Goal: Information Seeking & Learning: Compare options

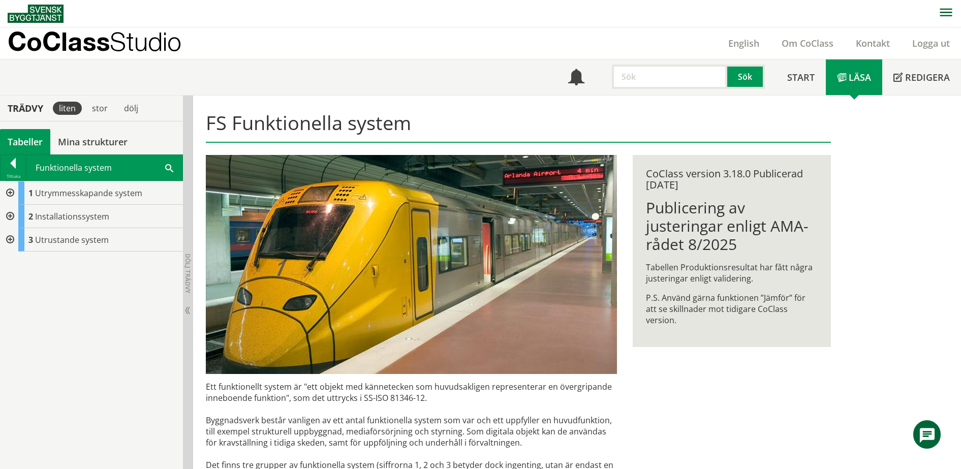
click at [387, 67] on div "Meny Sök Start Läsa" at bounding box center [485, 77] width 954 height 36
click at [38, 47] on p "CoClass Studio" at bounding box center [95, 42] width 174 height 12
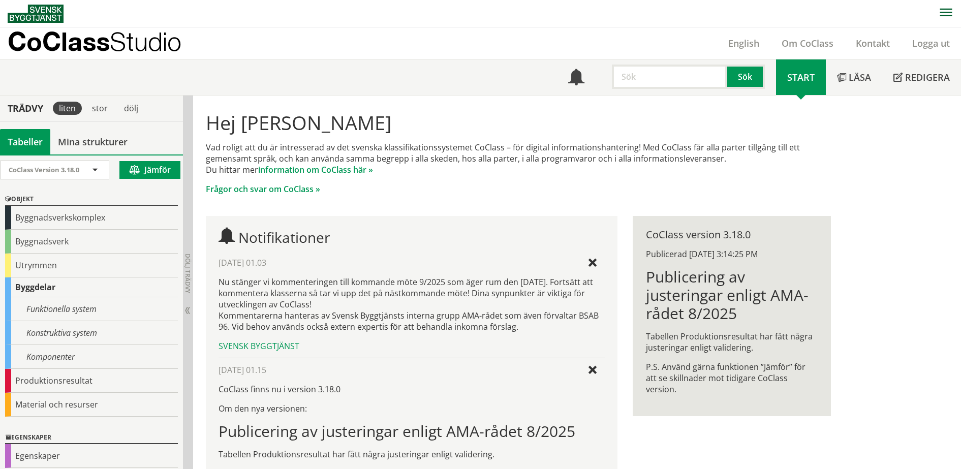
click at [133, 170] on span at bounding box center [137, 170] width 15 height 9
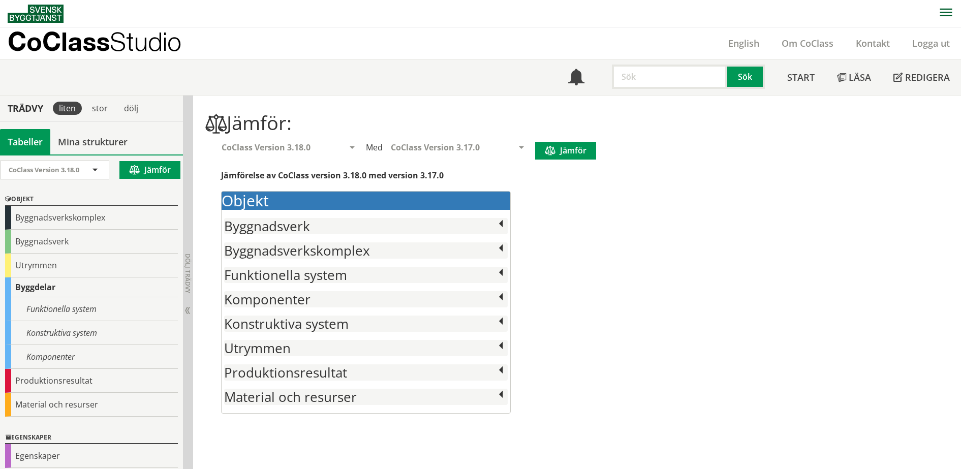
click at [715, 244] on div "Objekt Byggnadsverk AAA10 Friliggande småhus AAA11 Attefallshus AAA20 Kedjehus …" at bounding box center [518, 305] width 625 height 228
click at [827, 298] on div "Objekt Byggnadsverk AAA10 Friliggande småhus AAA11 Attefallshus AAA20 Kedjehus …" at bounding box center [518, 305] width 625 height 228
click at [441, 146] on span "CoClass Version 3.17.0" at bounding box center [435, 147] width 89 height 11
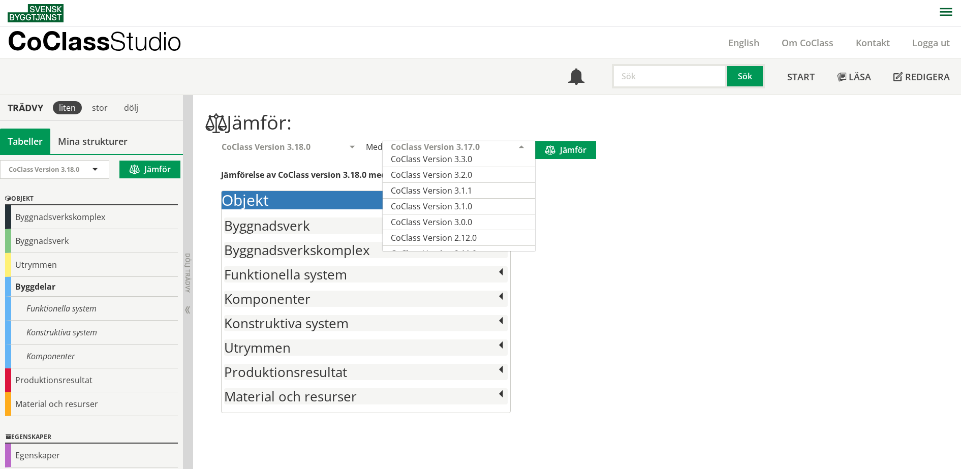
scroll to position [318, 0]
click at [462, 203] on span "CoClass Version 3.0.0" at bounding box center [431, 205] width 81 height 11
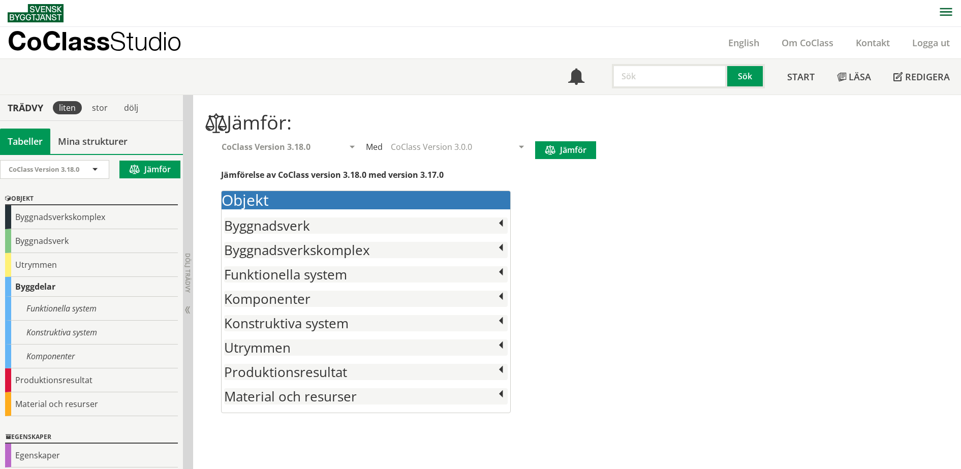
click at [550, 148] on span at bounding box center [553, 150] width 15 height 9
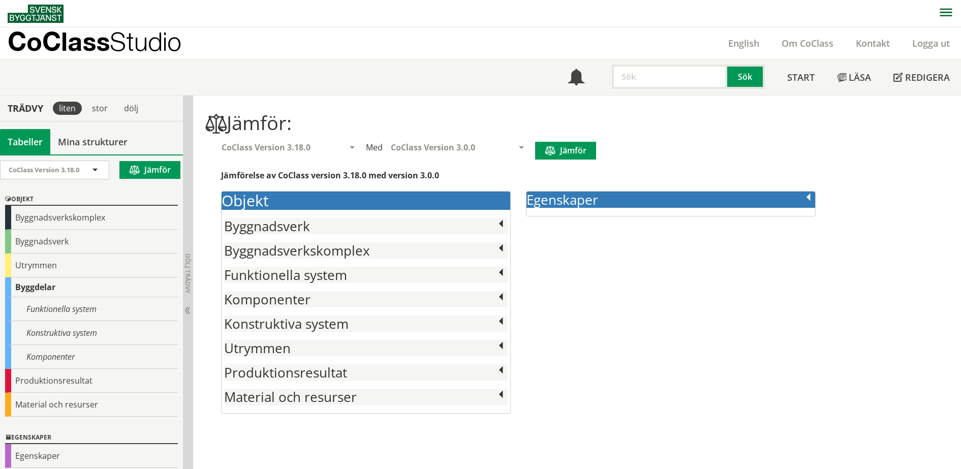
click at [809, 200] on span at bounding box center [808, 198] width 13 height 13
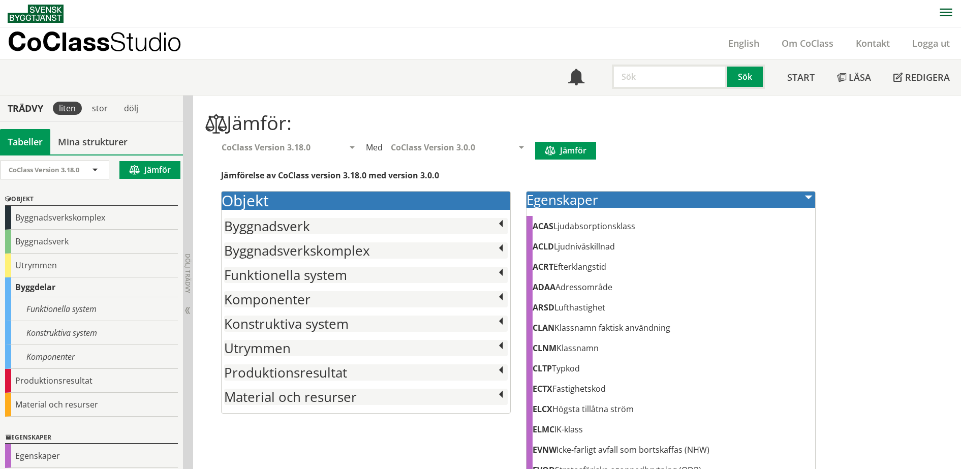
click at [499, 225] on span at bounding box center [501, 224] width 13 height 13
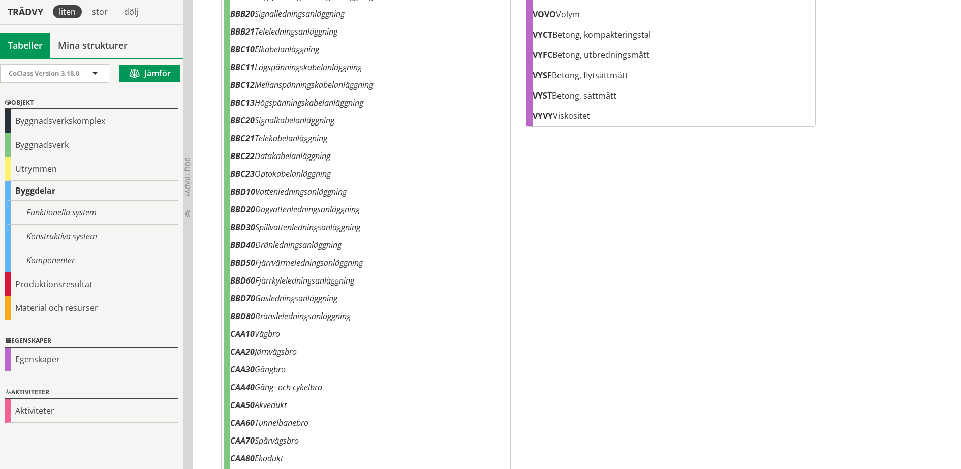
scroll to position [1404, 0]
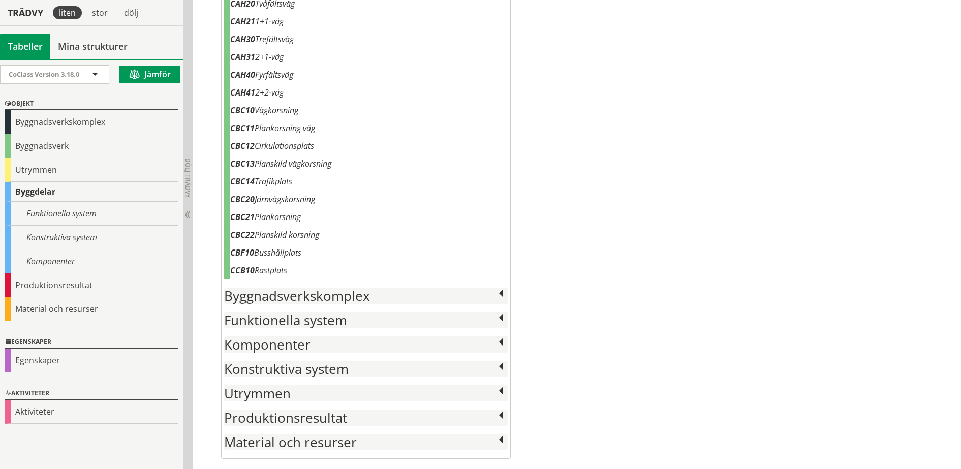
click at [489, 299] on h2 "Byggnadsverkskomplex" at bounding box center [366, 296] width 284 height 16
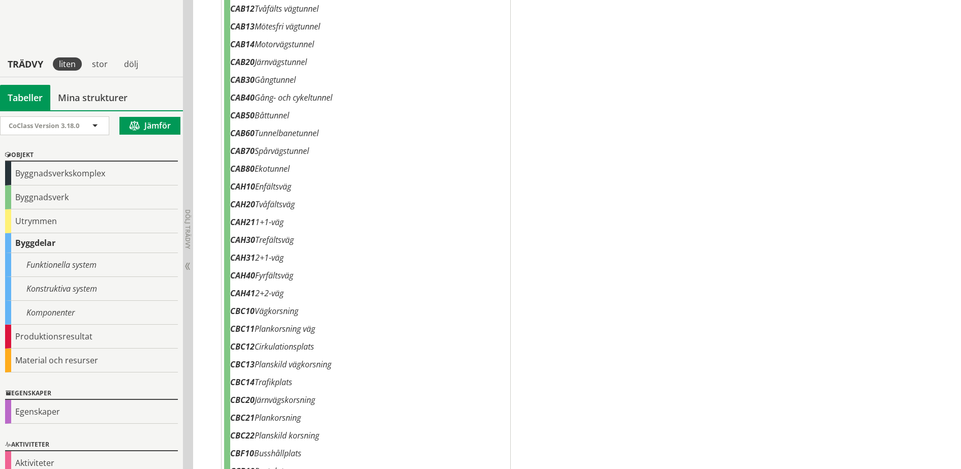
scroll to position [1369, 0]
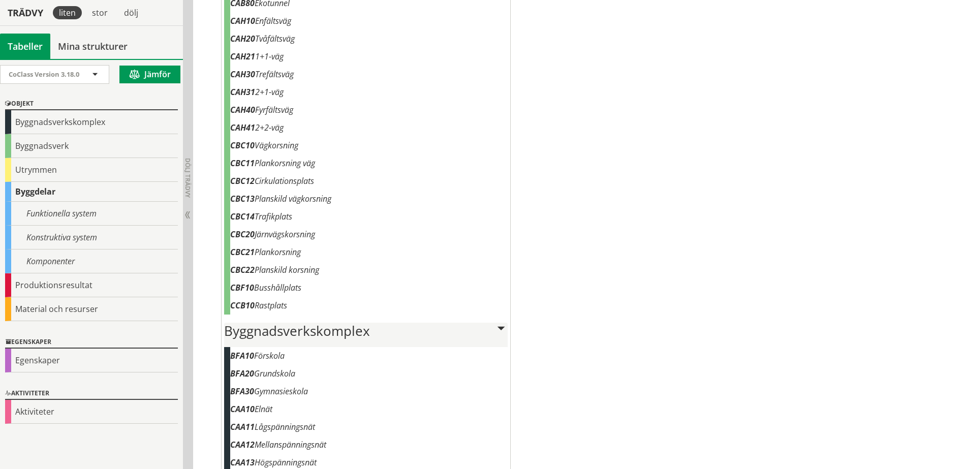
click at [453, 332] on h2 "Byggnadsverkskomplex" at bounding box center [366, 331] width 284 height 16
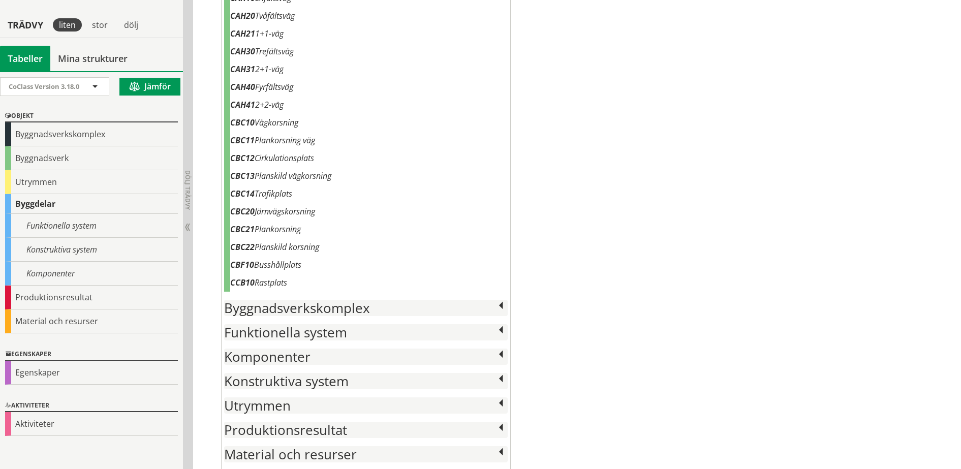
scroll to position [1404, 0]
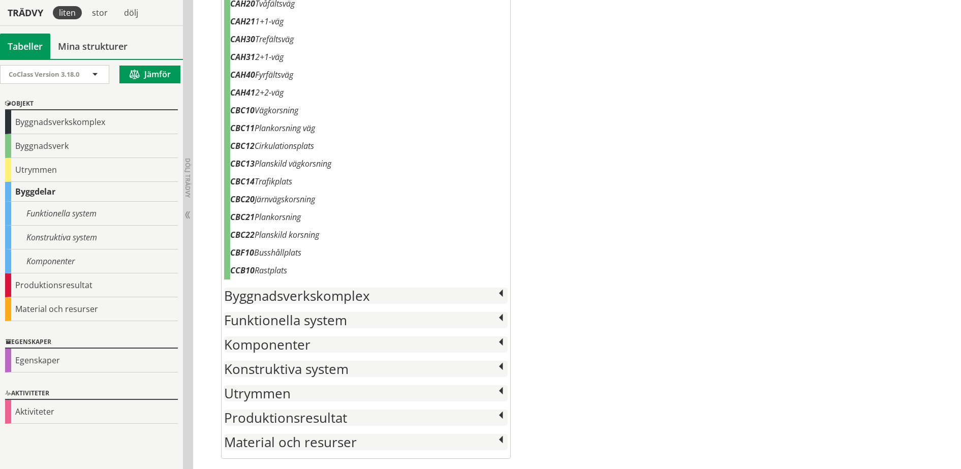
click at [447, 346] on h2 "Komponenter" at bounding box center [366, 345] width 284 height 16
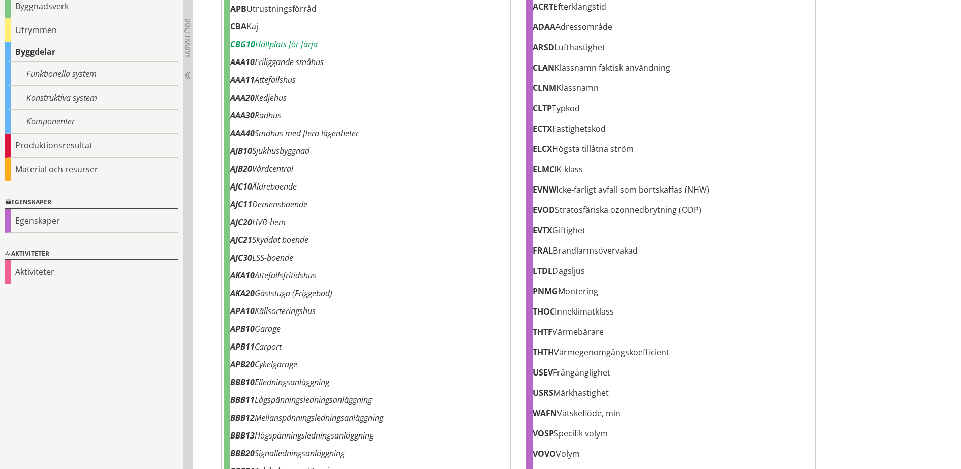
scroll to position [0, 0]
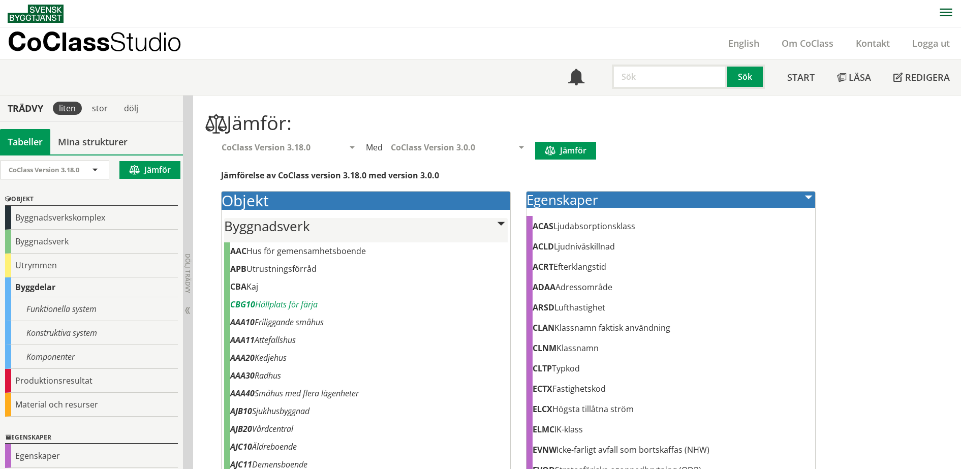
click at [328, 224] on h2 "Byggnadsverk" at bounding box center [366, 226] width 284 height 16
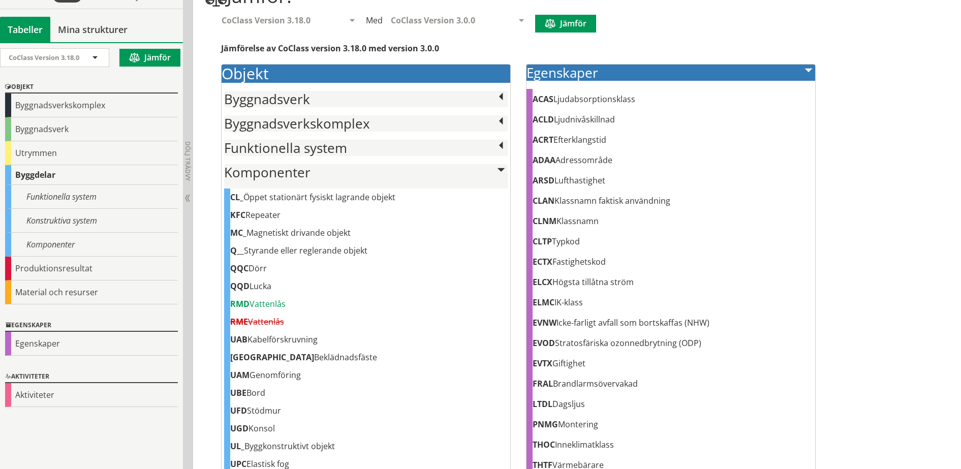
scroll to position [64, 0]
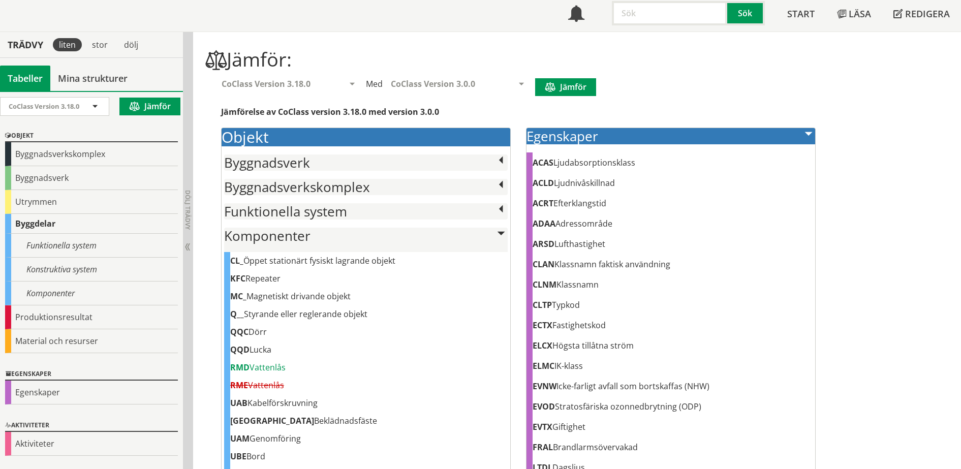
click at [430, 18] on div "Meny Sök Start Läsa" at bounding box center [485, 14] width 954 height 36
click at [473, 18] on div "Meny Sök Start Läsa" at bounding box center [485, 14] width 954 height 36
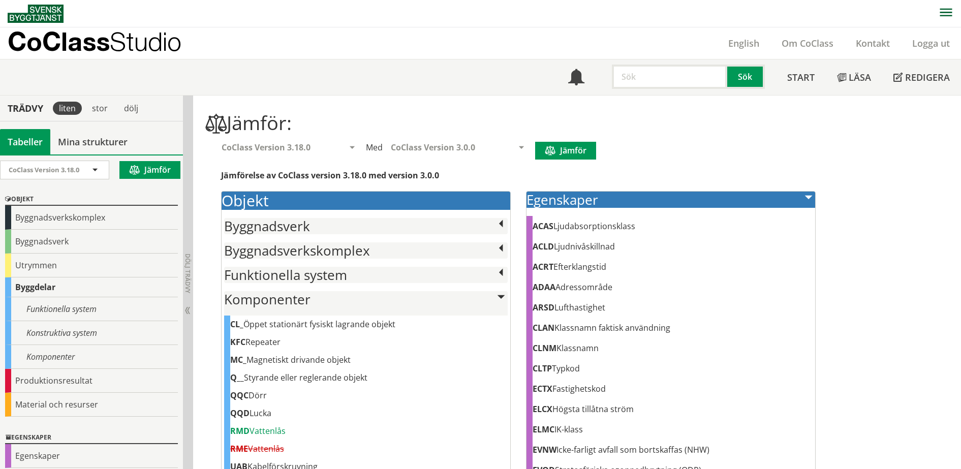
click at [351, 147] on span at bounding box center [352, 148] width 9 height 9
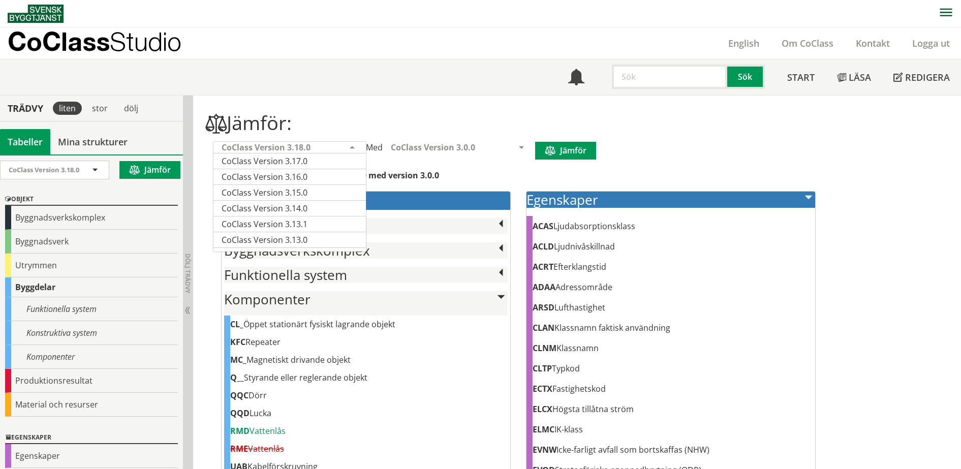
click at [515, 147] on div "CoClass Version 3.0.0" at bounding box center [454, 147] width 126 height 11
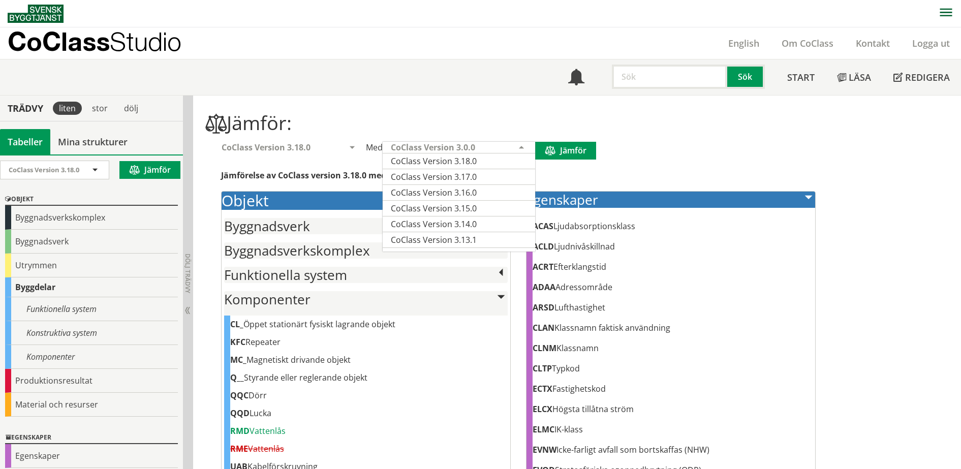
click at [519, 122] on h1 "Jämför:" at bounding box center [518, 122] width 625 height 23
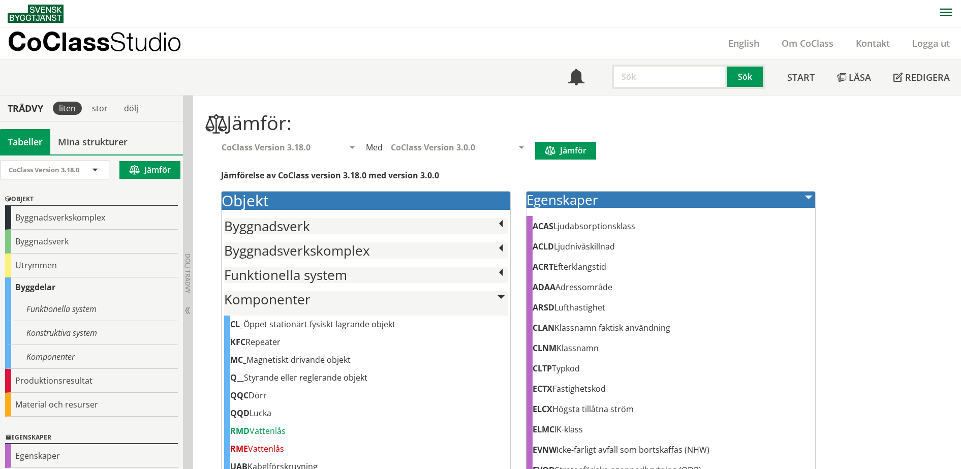
click at [332, 149] on div "CoClass Version 3.18.0" at bounding box center [285, 147] width 126 height 11
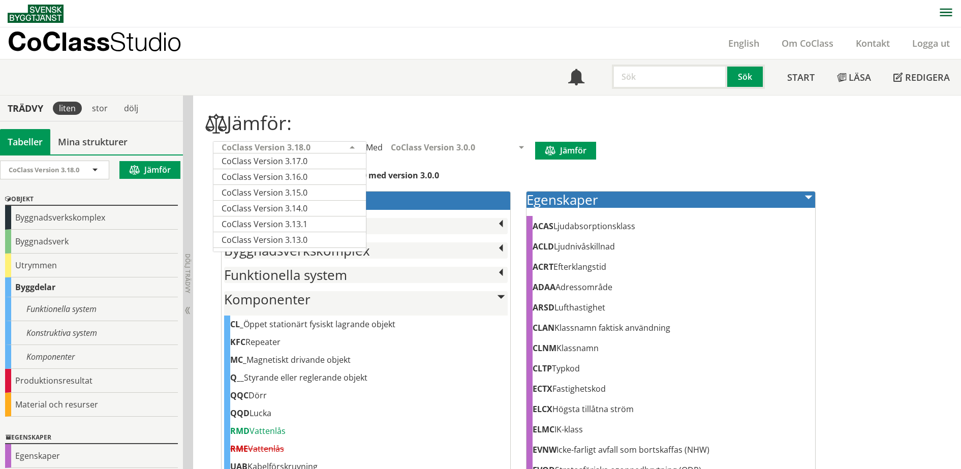
click at [459, 145] on span "CoClass Version 3.0.0" at bounding box center [433, 147] width 84 height 11
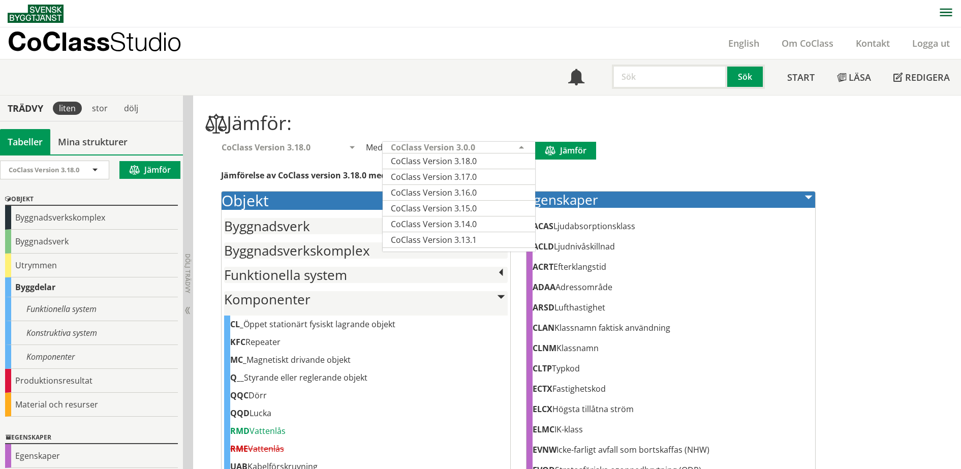
click at [466, 117] on h1 "Jämför:" at bounding box center [518, 122] width 625 height 23
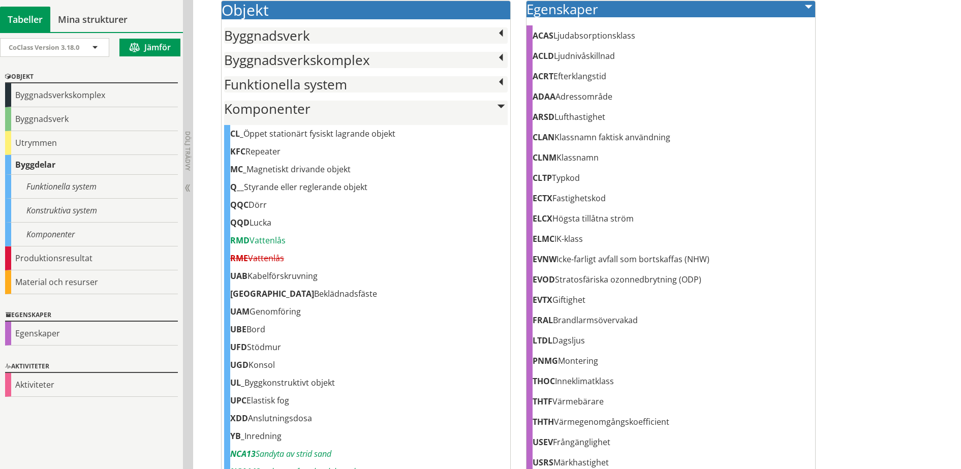
scroll to position [64, 0]
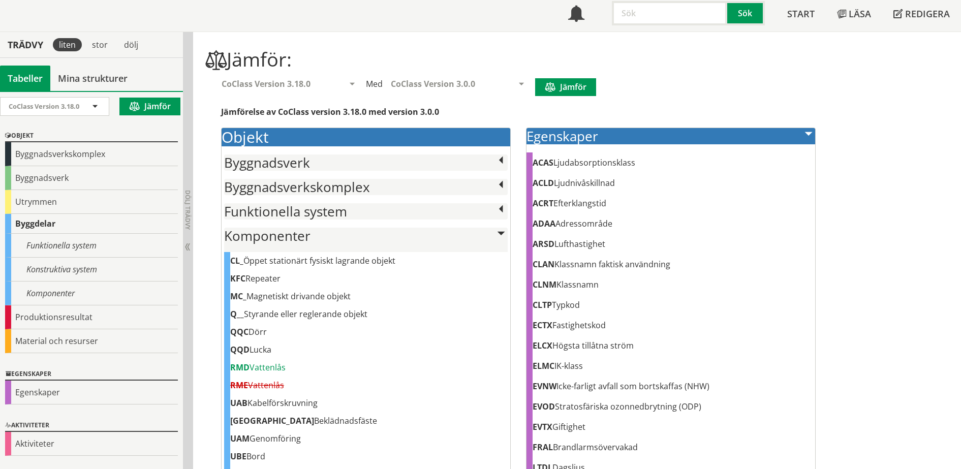
click at [455, 16] on div "Meny Sök Start Läsa" at bounding box center [485, 14] width 954 height 36
